Goal: Use online tool/utility: Utilize a website feature to perform a specific function

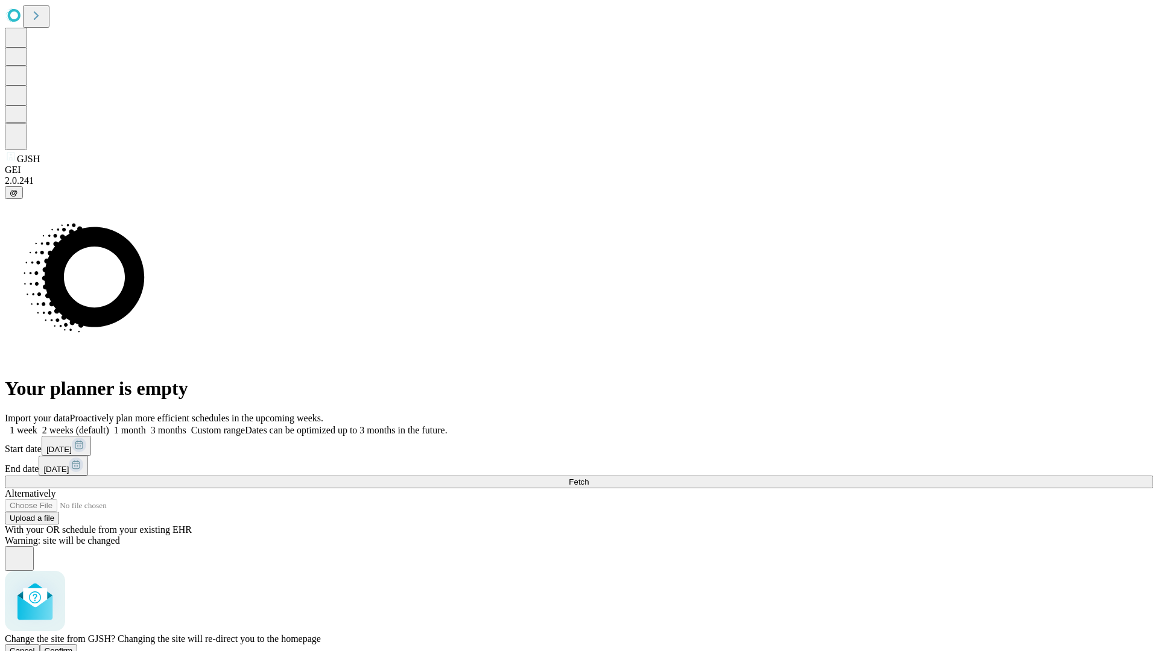
click at [73, 646] on span "Confirm" at bounding box center [59, 650] width 28 height 9
click at [109, 425] on label "2 weeks (default)" at bounding box center [73, 430] width 72 height 10
click at [588, 478] on span "Fetch" at bounding box center [579, 482] width 20 height 9
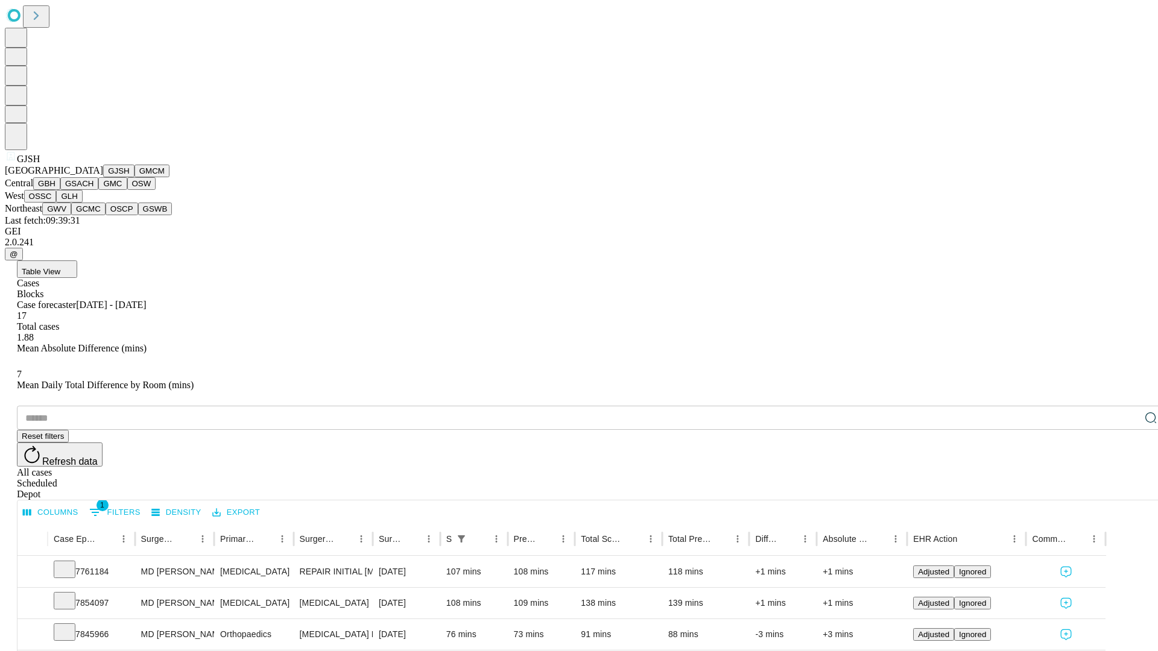
click at [134, 177] on button "GMCM" at bounding box center [151, 171] width 35 height 13
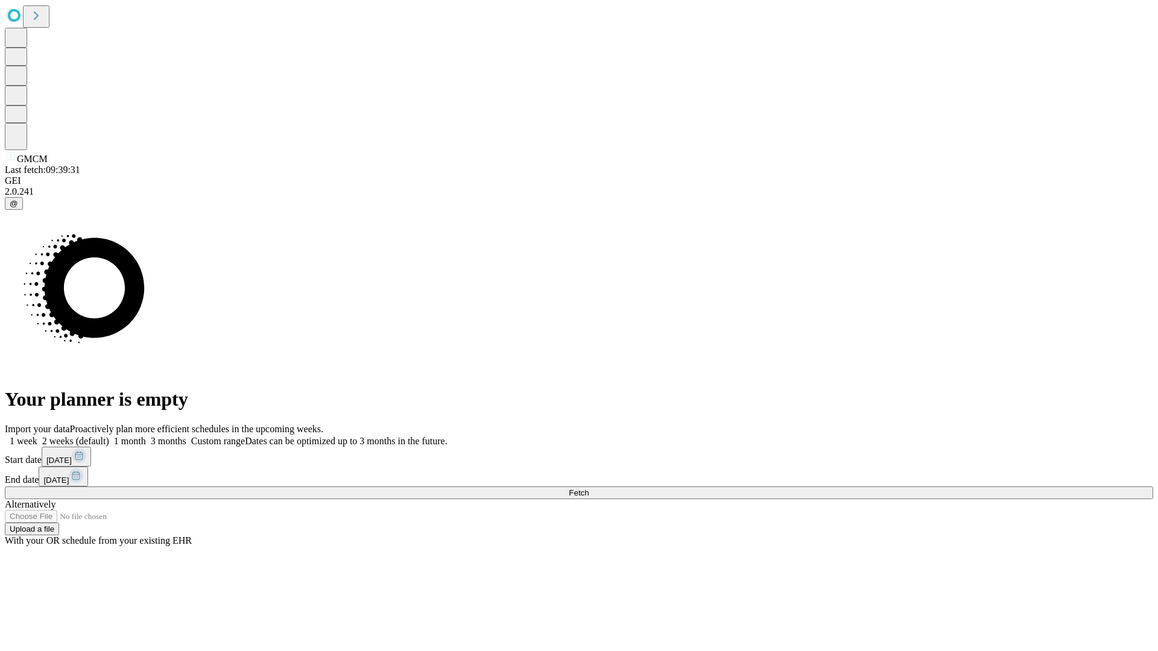
click at [588, 488] on span "Fetch" at bounding box center [579, 492] width 20 height 9
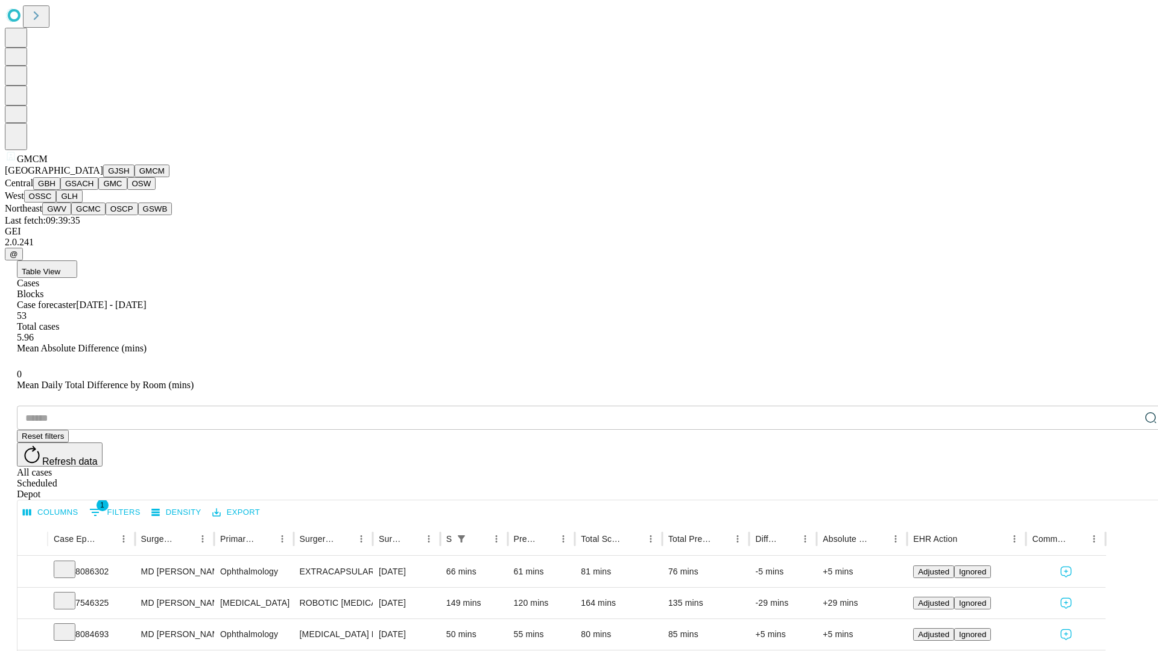
click at [60, 190] on button "GBH" at bounding box center [46, 183] width 27 height 13
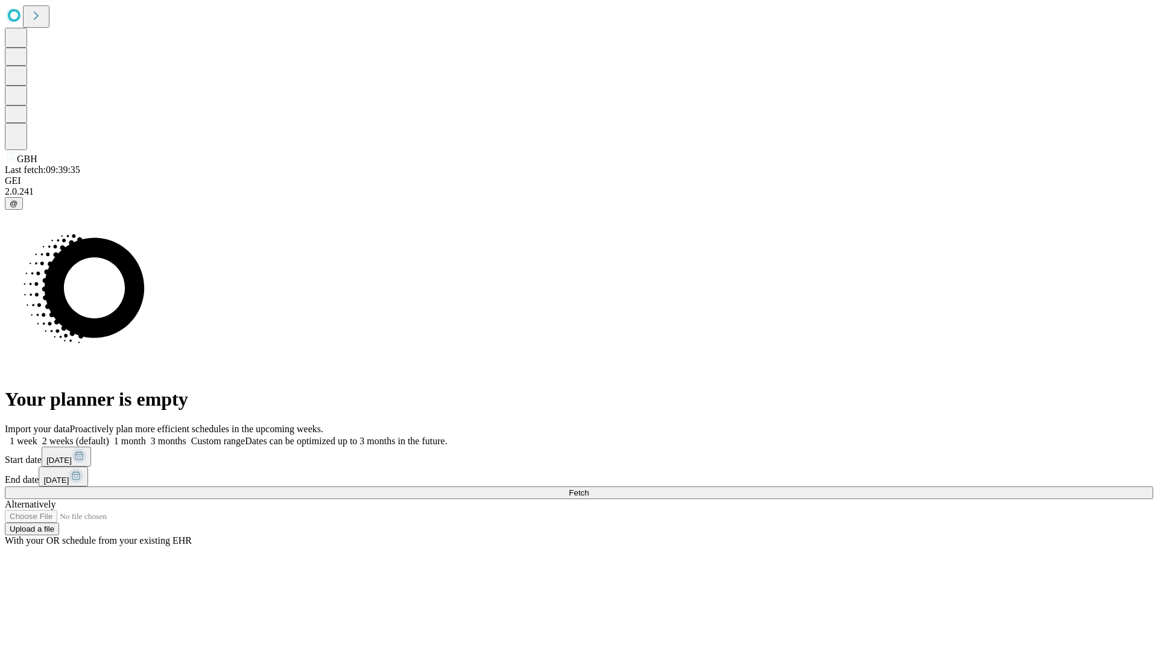
click at [109, 436] on label "2 weeks (default)" at bounding box center [73, 441] width 72 height 10
click at [588, 488] on span "Fetch" at bounding box center [579, 492] width 20 height 9
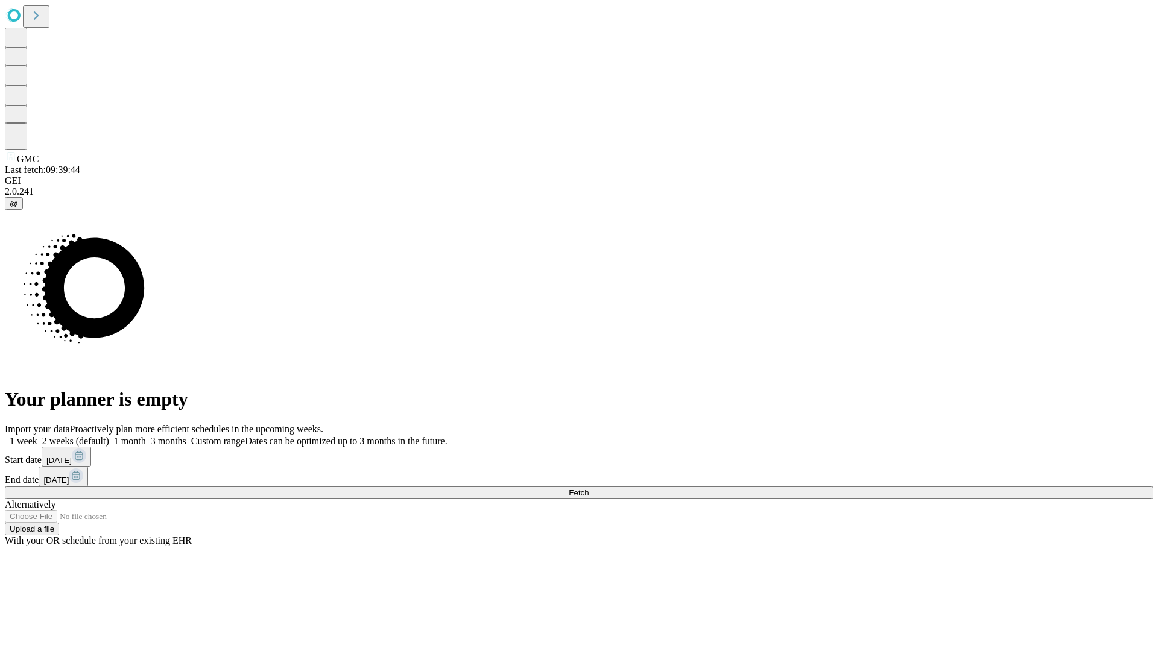
click at [109, 436] on label "2 weeks (default)" at bounding box center [73, 441] width 72 height 10
click at [588, 488] on span "Fetch" at bounding box center [579, 492] width 20 height 9
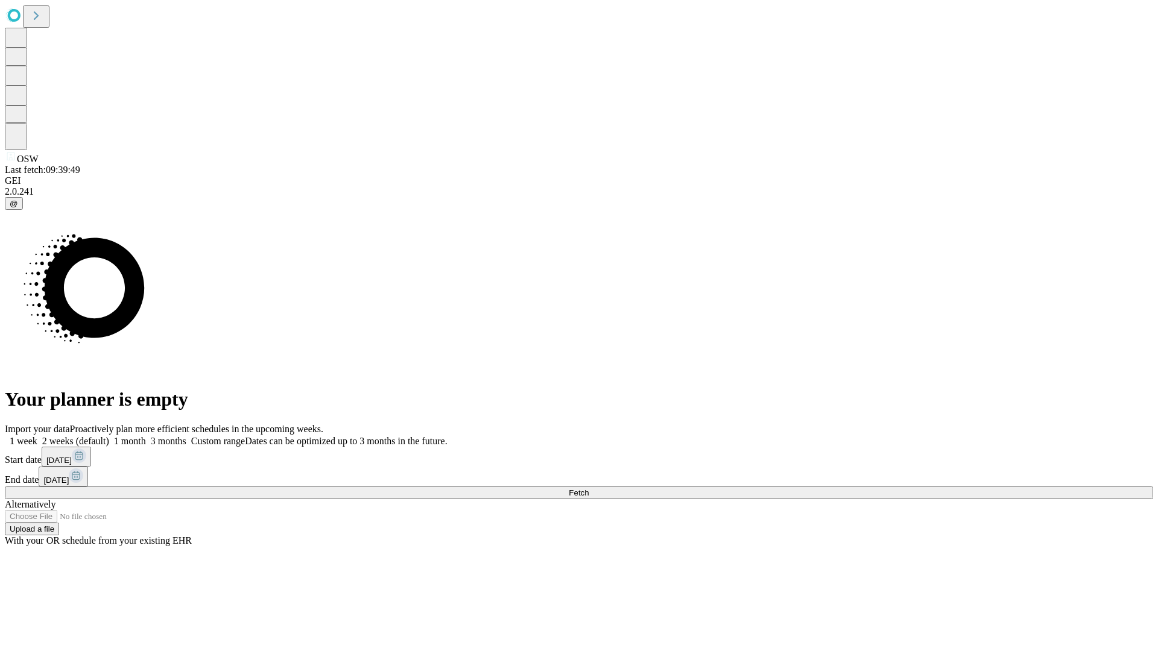
click at [109, 436] on label "2 weeks (default)" at bounding box center [73, 441] width 72 height 10
click at [588, 488] on span "Fetch" at bounding box center [579, 492] width 20 height 9
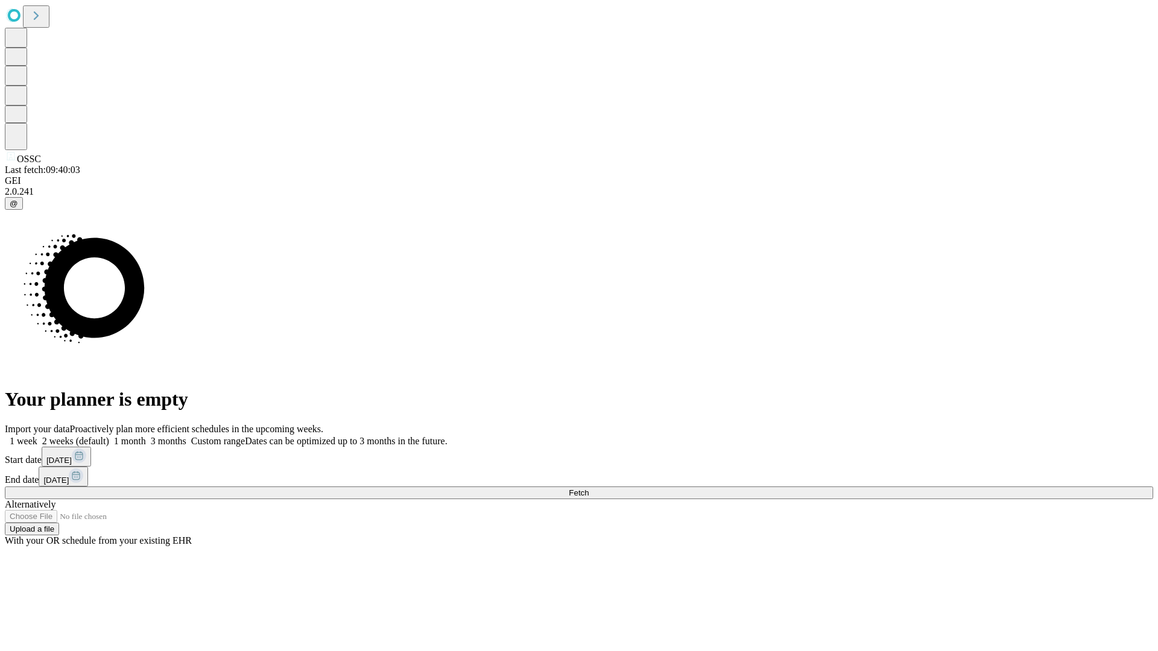
click at [109, 436] on label "2 weeks (default)" at bounding box center [73, 441] width 72 height 10
click at [588, 488] on span "Fetch" at bounding box center [579, 492] width 20 height 9
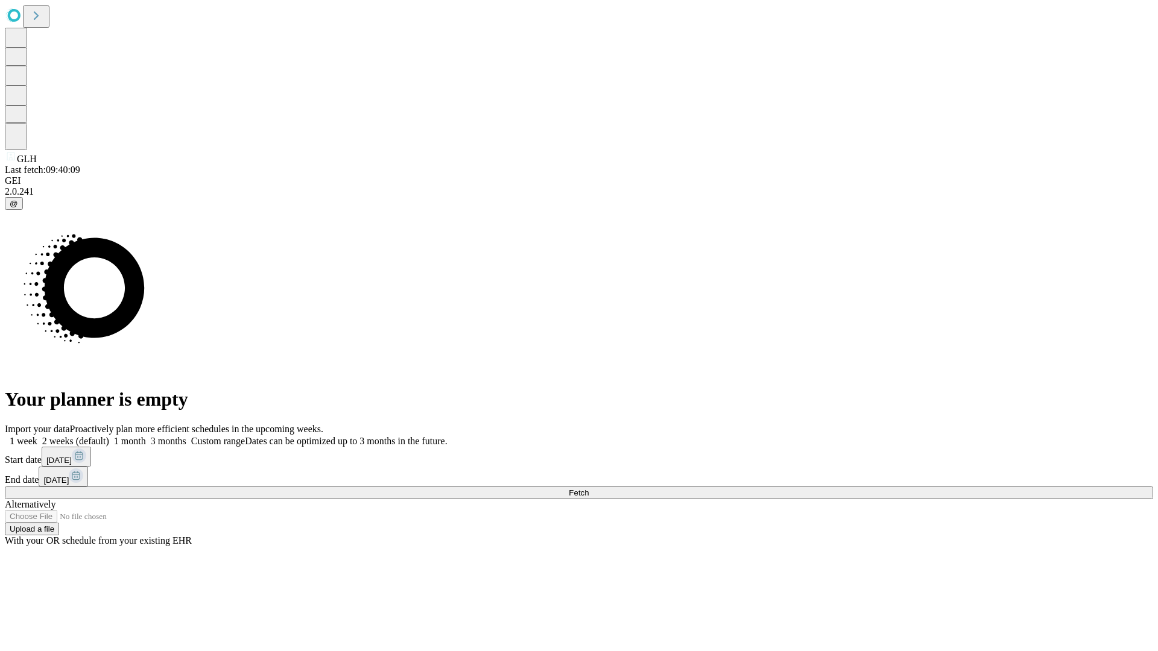
click at [109, 436] on label "2 weeks (default)" at bounding box center [73, 441] width 72 height 10
click at [588, 488] on span "Fetch" at bounding box center [579, 492] width 20 height 9
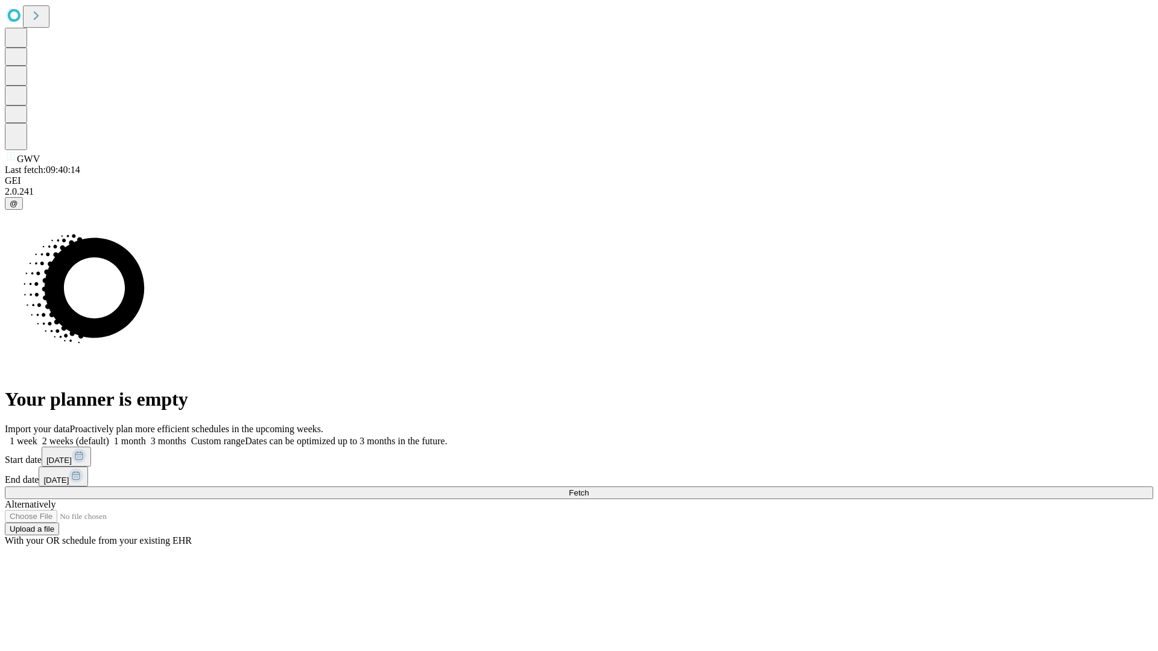
click at [109, 436] on label "2 weeks (default)" at bounding box center [73, 441] width 72 height 10
click at [588, 488] on span "Fetch" at bounding box center [579, 492] width 20 height 9
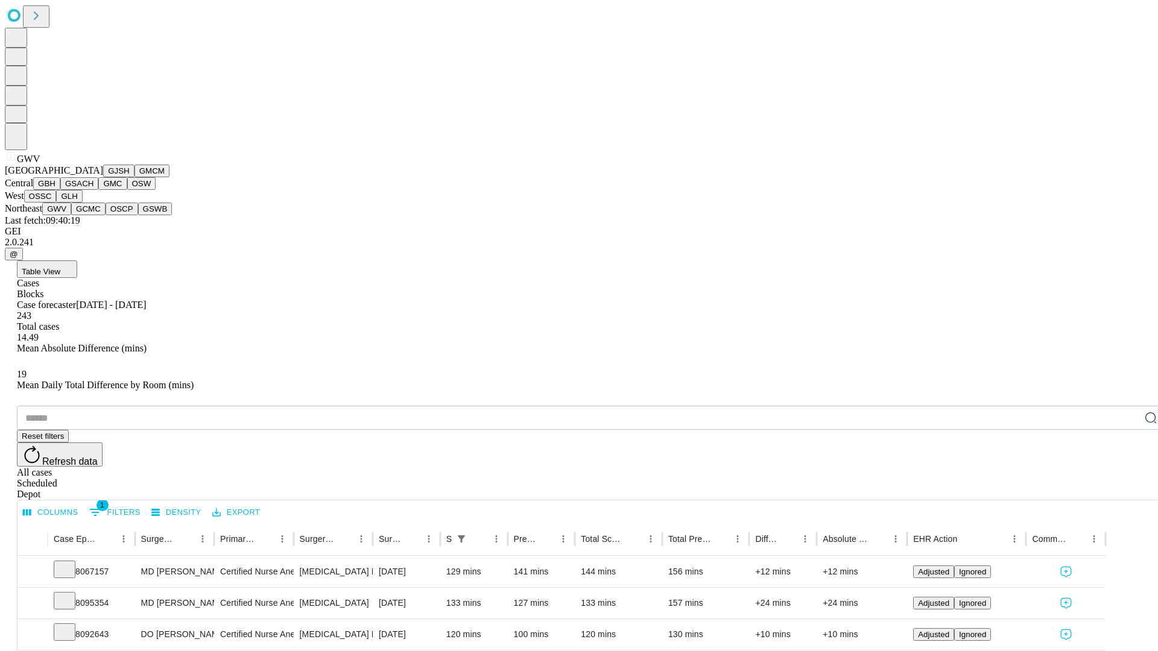
click at [93, 215] on button "GCMC" at bounding box center [88, 209] width 34 height 13
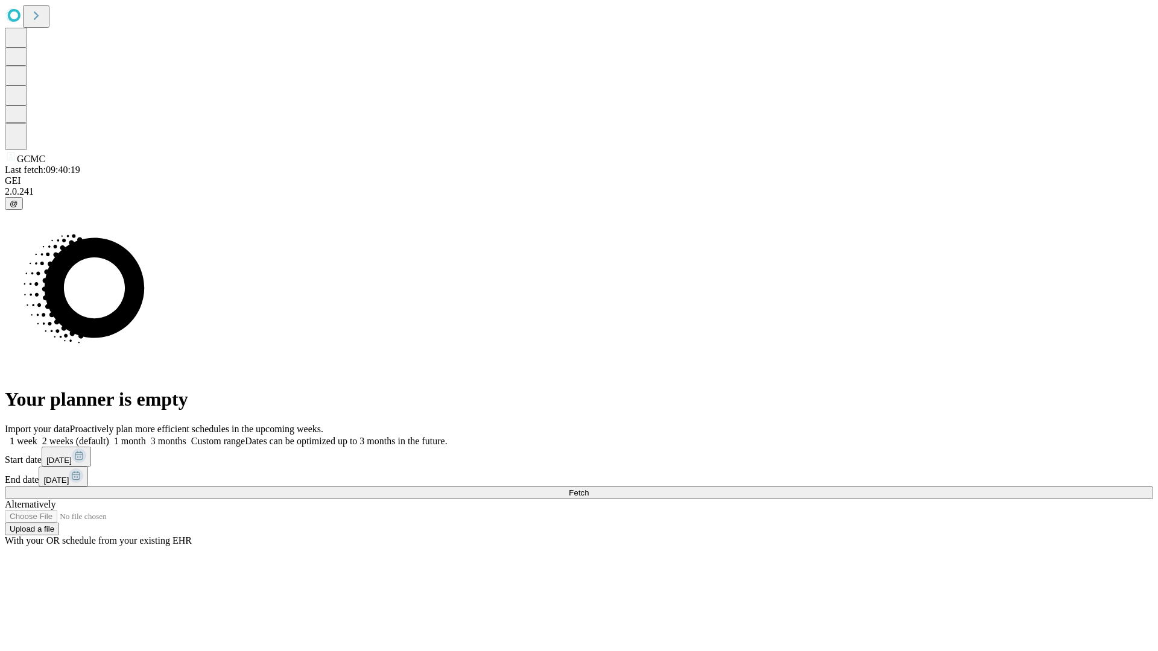
click at [109, 436] on label "2 weeks (default)" at bounding box center [73, 441] width 72 height 10
click at [588, 488] on span "Fetch" at bounding box center [579, 492] width 20 height 9
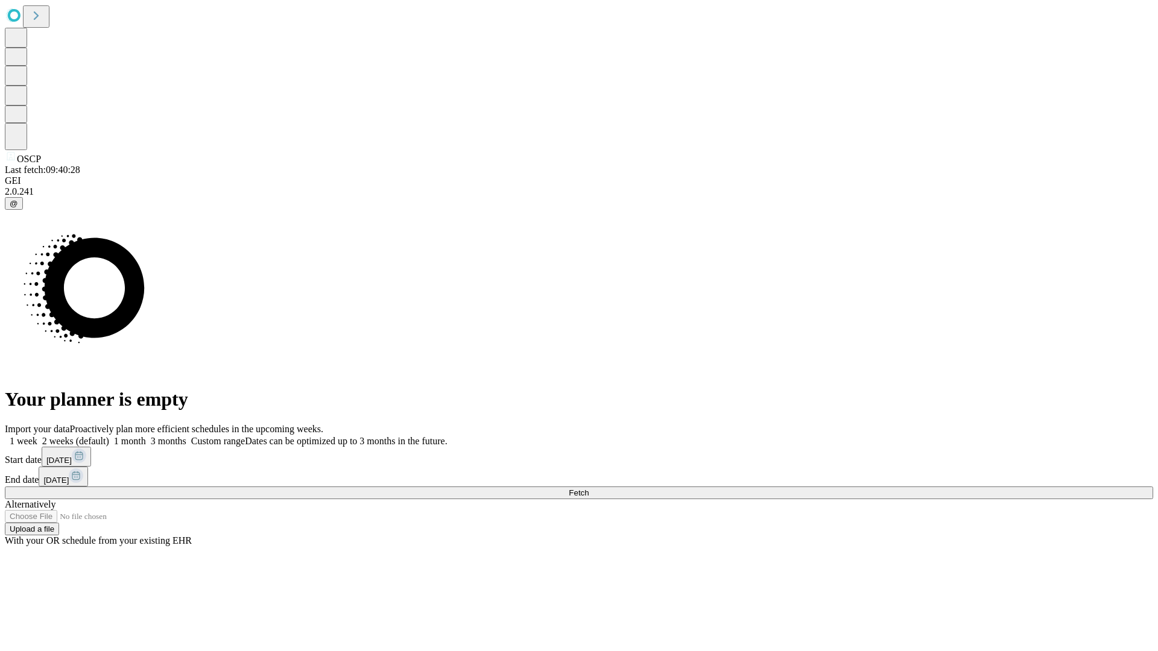
click at [109, 436] on label "2 weeks (default)" at bounding box center [73, 441] width 72 height 10
click at [588, 488] on span "Fetch" at bounding box center [579, 492] width 20 height 9
